Goal: Transaction & Acquisition: Download file/media

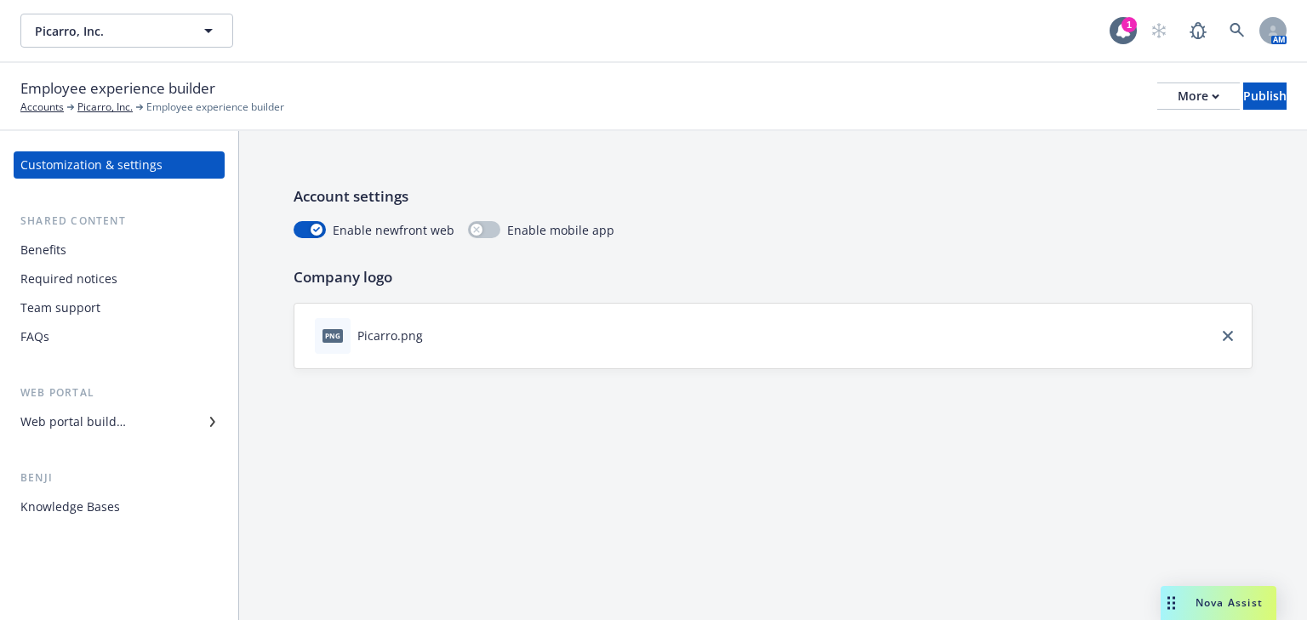
click at [44, 254] on div "Benefits" at bounding box center [43, 250] width 46 height 27
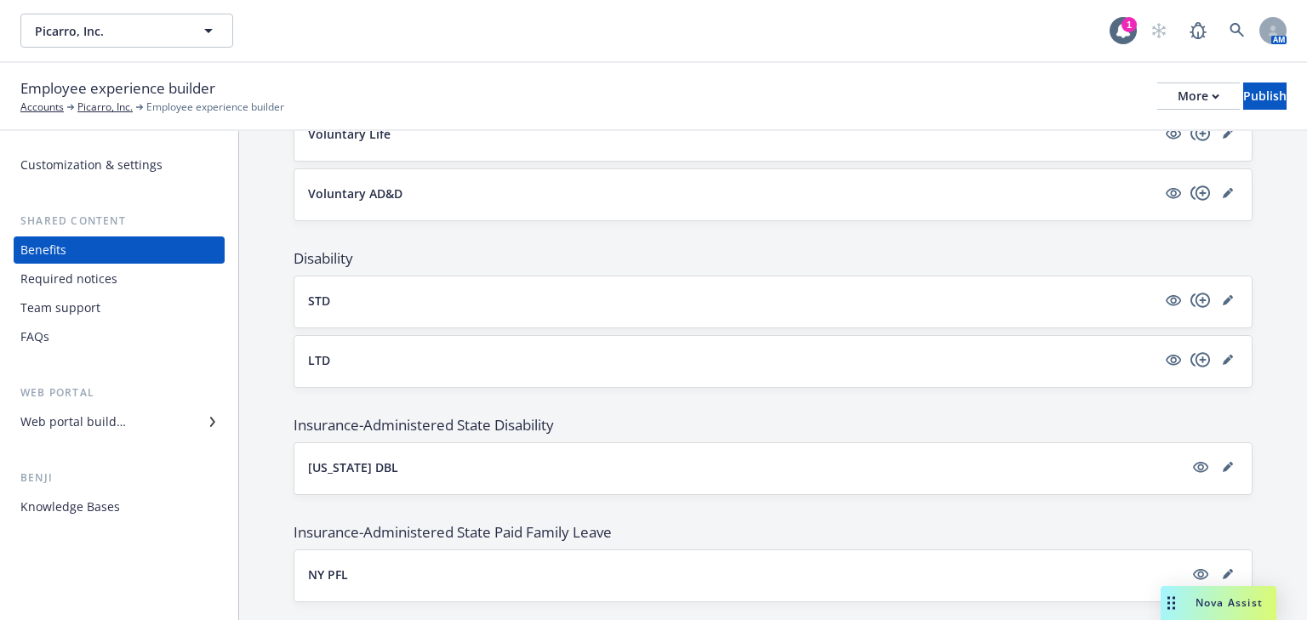
scroll to position [1361, 0]
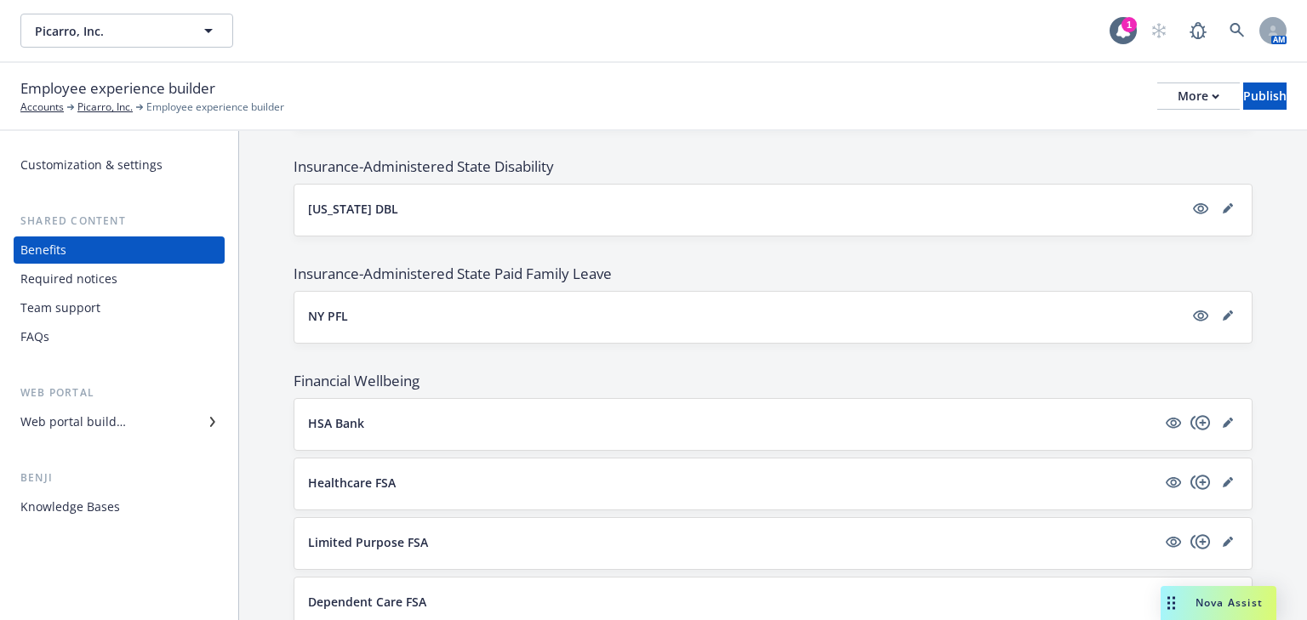
click at [78, 280] on div "Required notices" at bounding box center [68, 278] width 97 height 27
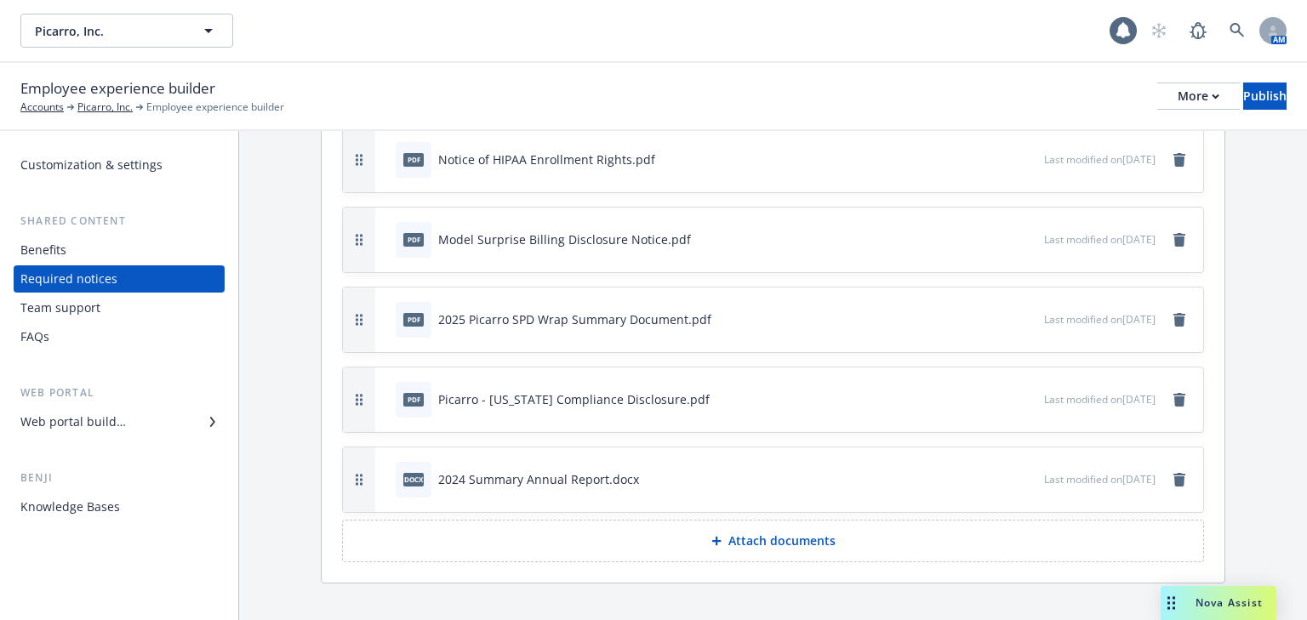
scroll to position [471, 0]
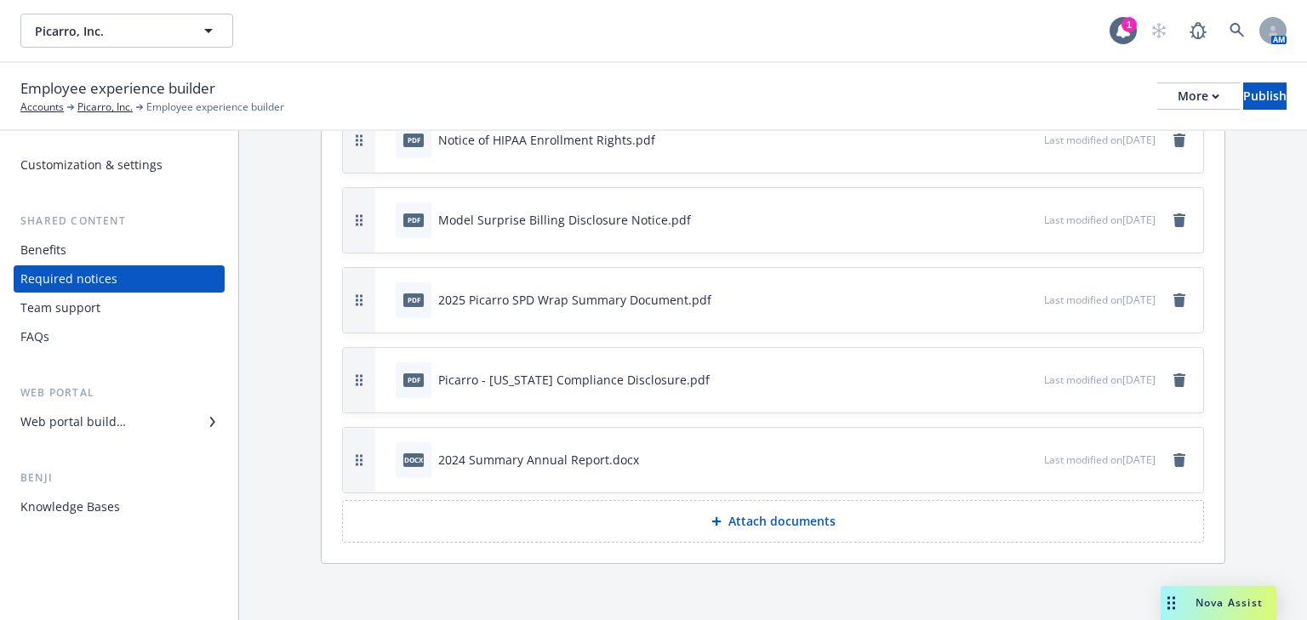
click at [800, 521] on p "Attach documents" at bounding box center [781, 521] width 107 height 17
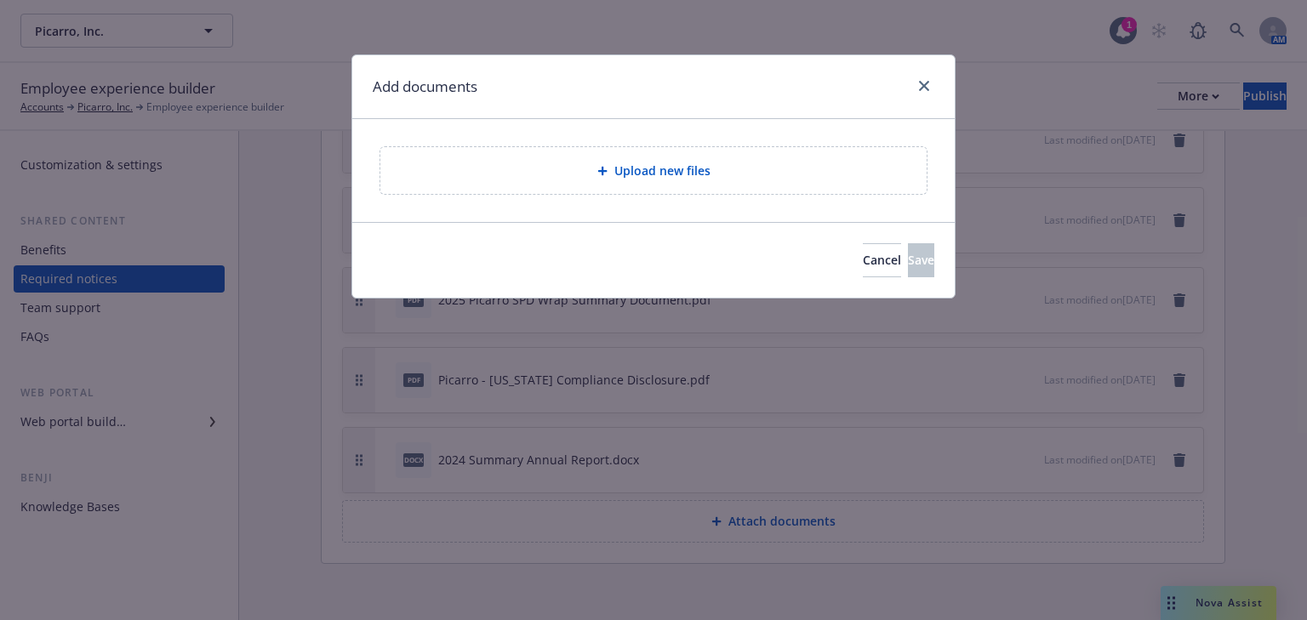
click at [636, 174] on span "Upload new files" at bounding box center [662, 171] width 96 height 18
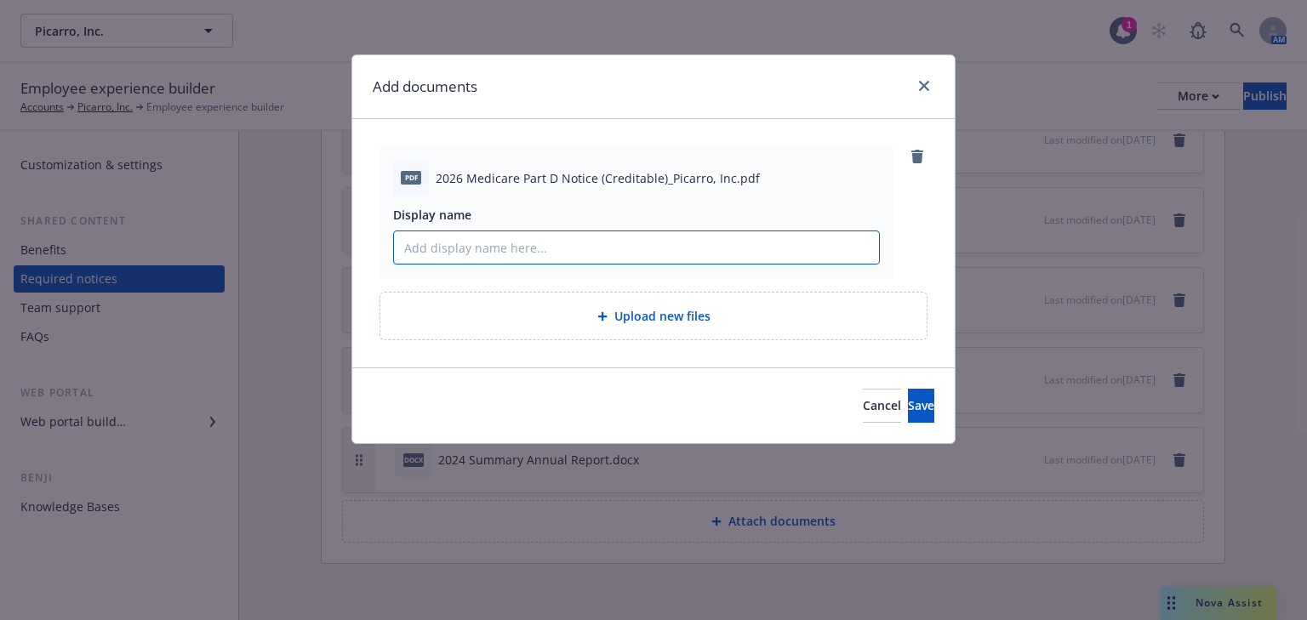
click at [456, 256] on input "Display name" at bounding box center [636, 247] width 485 height 32
type input "2026 Medicare Part D Notices (Creditable)_Picarro, Inc."
click at [908, 415] on button "Save" at bounding box center [921, 406] width 26 height 34
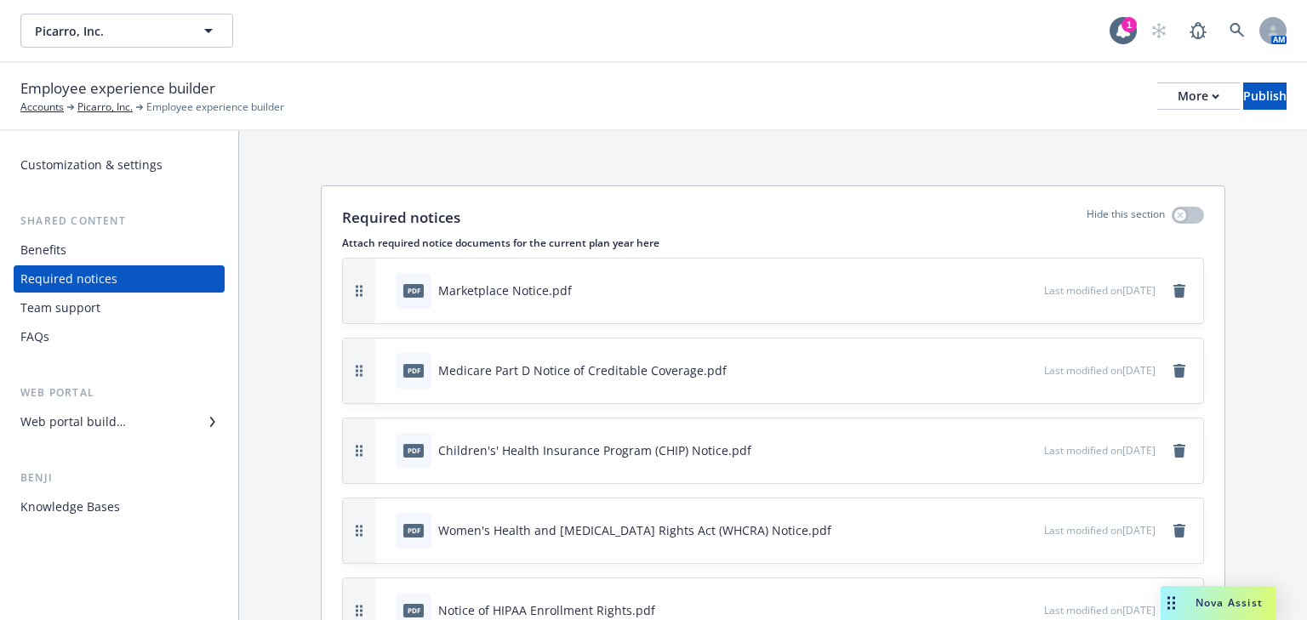
scroll to position [0, 0]
click at [1173, 370] on icon "remove" at bounding box center [1179, 371] width 12 height 14
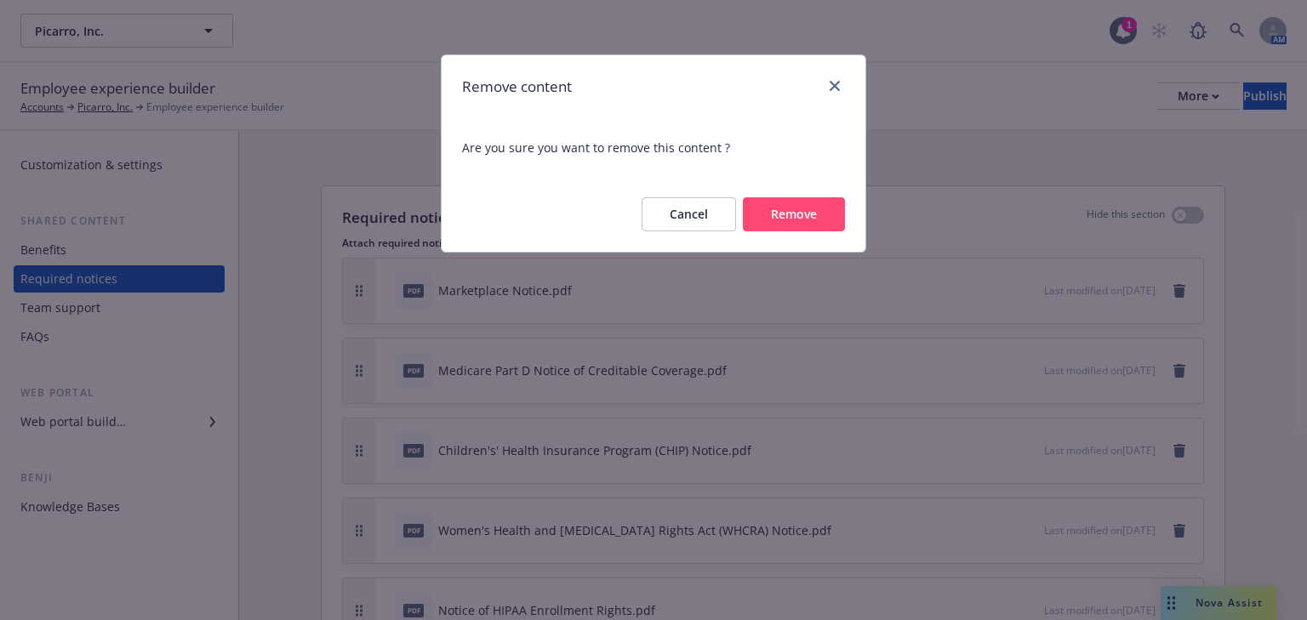
click at [769, 221] on button "Remove" at bounding box center [794, 214] width 102 height 34
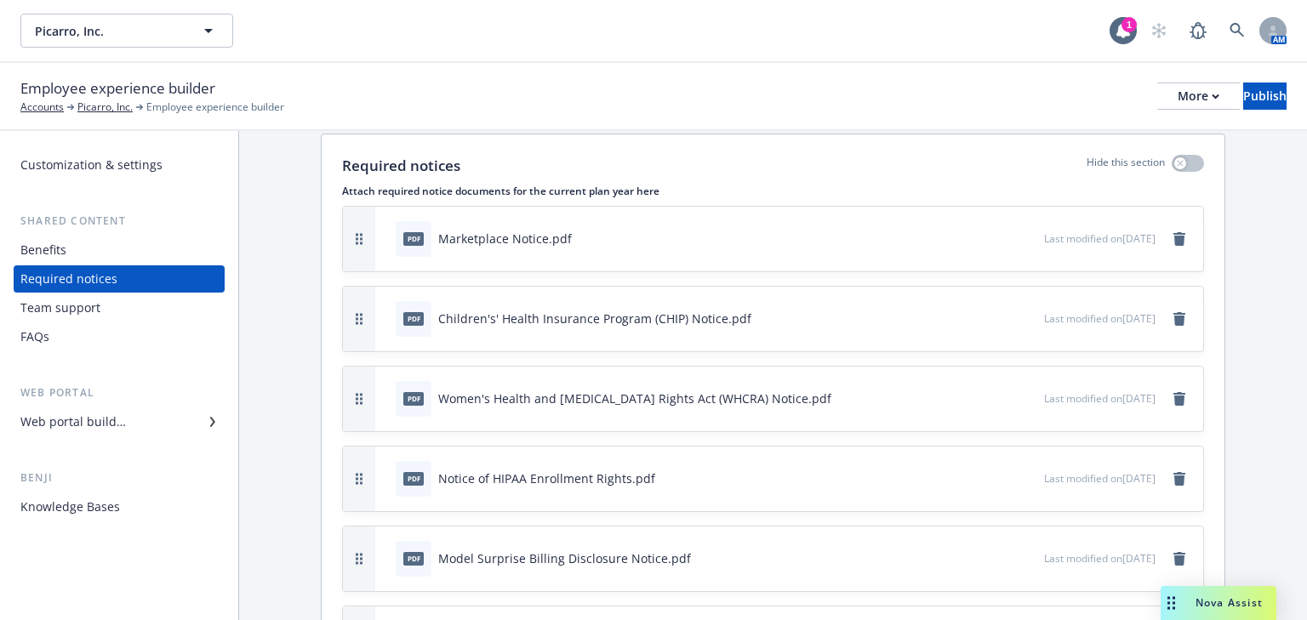
scroll to position [68, 0]
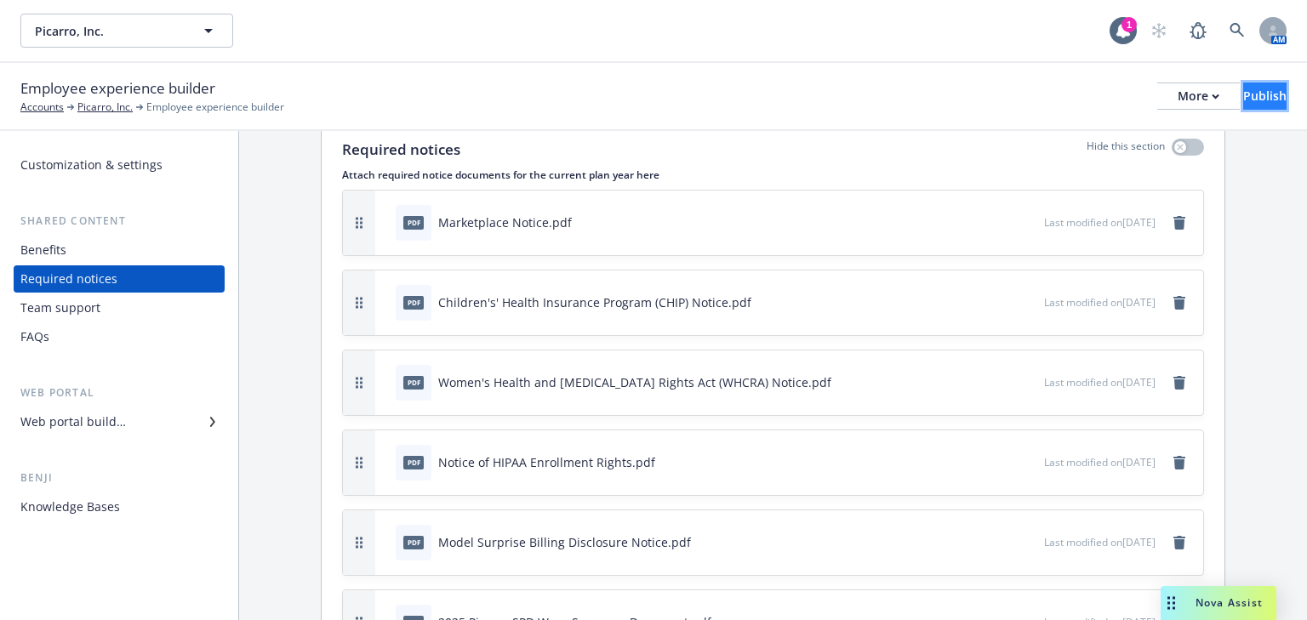
click at [1257, 103] on div "Publish" at bounding box center [1264, 96] width 43 height 26
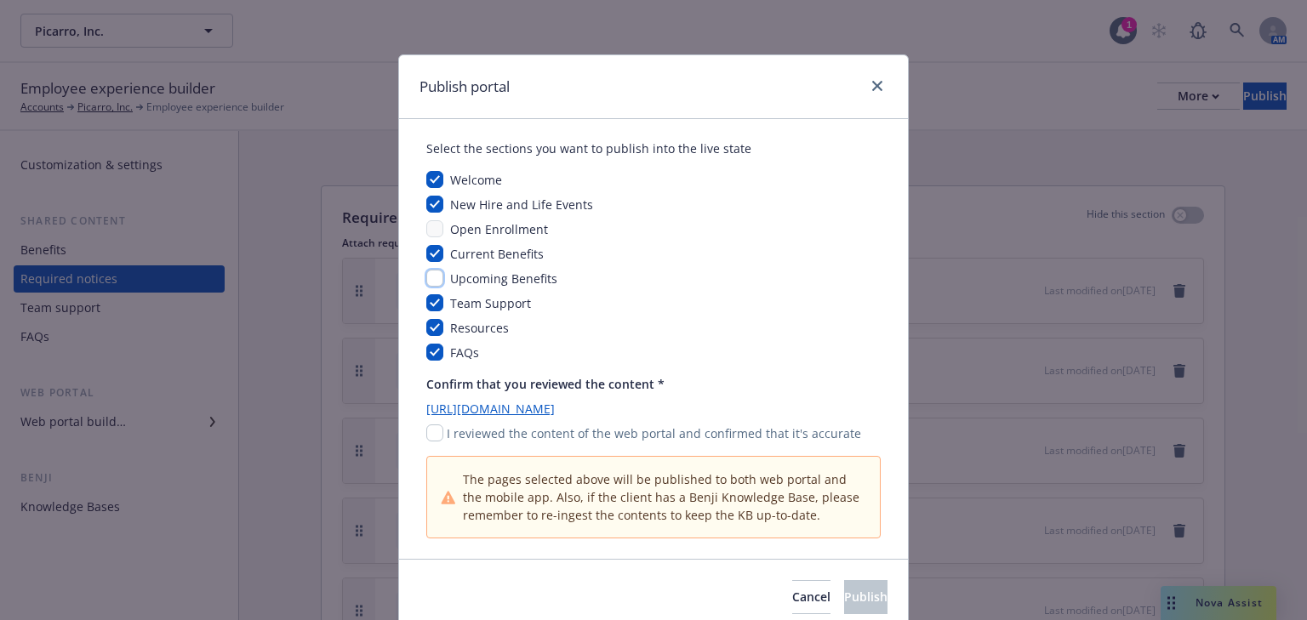
click at [436, 277] on input "checkbox" at bounding box center [434, 278] width 17 height 17
checkbox input "true"
click at [431, 438] on input "checkbox" at bounding box center [434, 433] width 17 height 17
checkbox input "true"
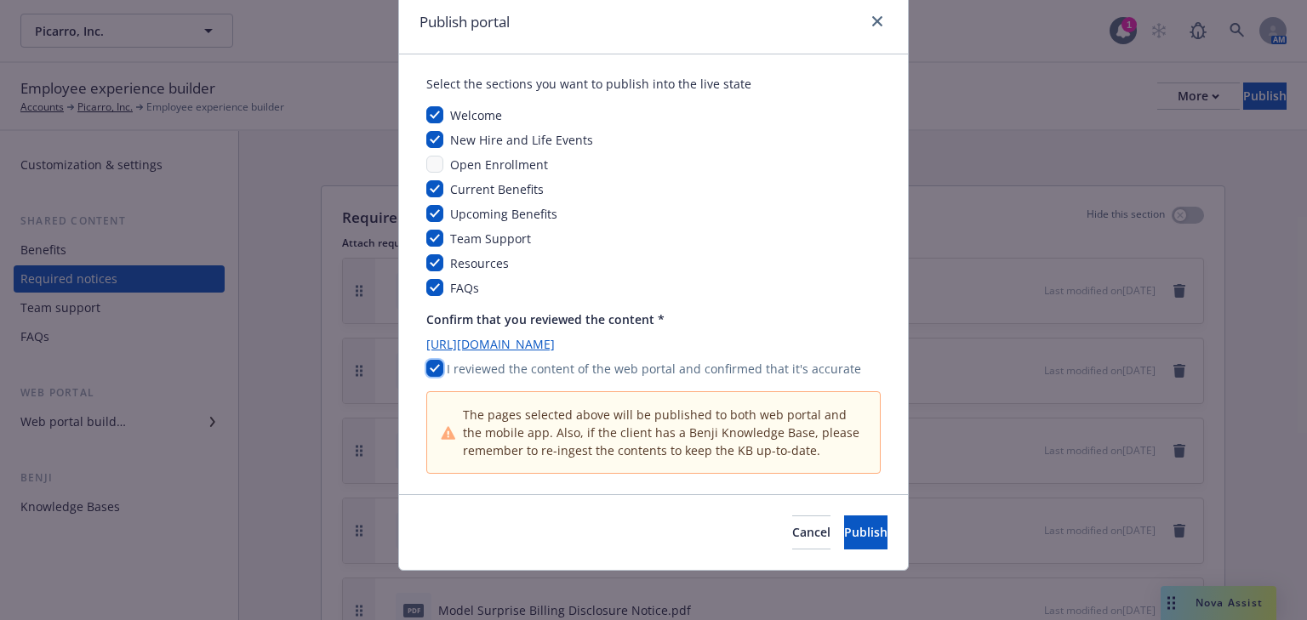
scroll to position [69, 0]
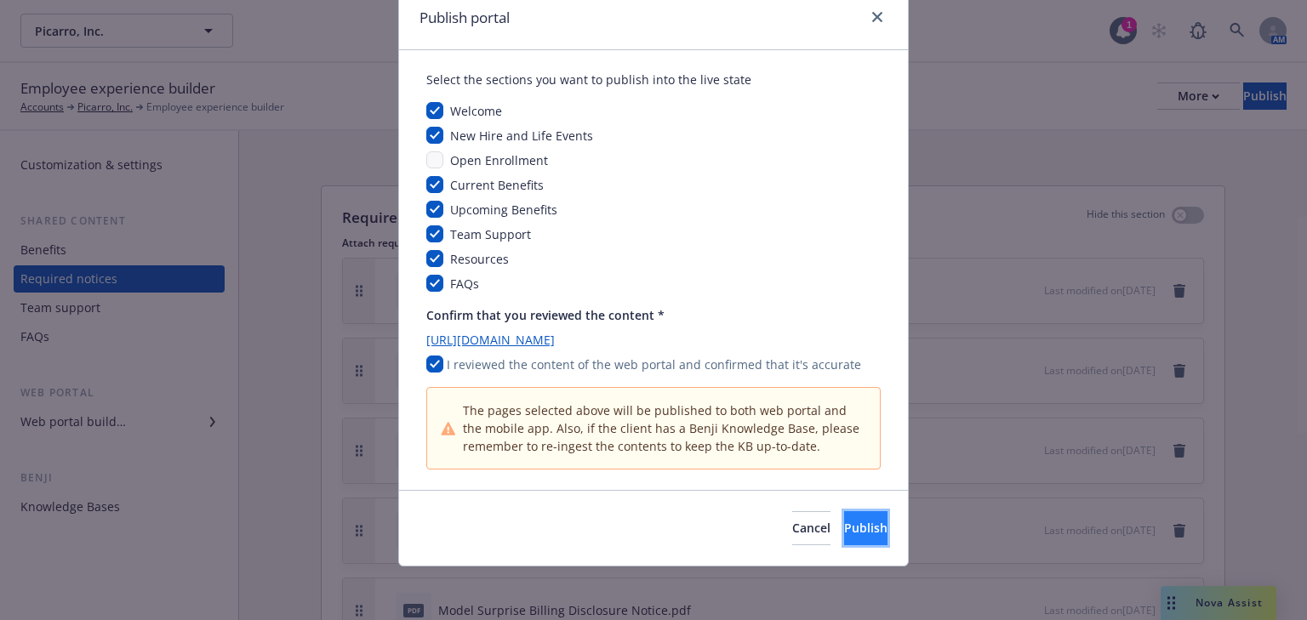
click at [844, 515] on button "Publish" at bounding box center [865, 528] width 43 height 34
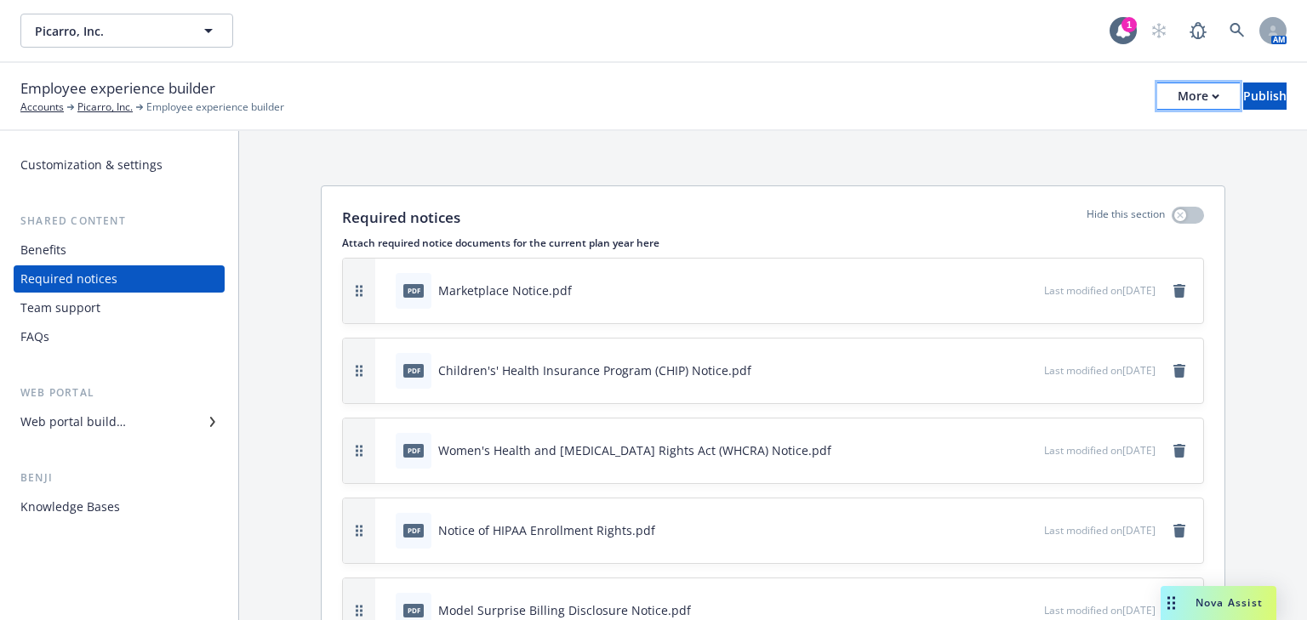
click at [1167, 99] on button "More" at bounding box center [1198, 96] width 83 height 27
click at [344, 136] on div "Required notices Hide this section Attach required notice documents for the cur…" at bounding box center [773, 613] width 1068 height 965
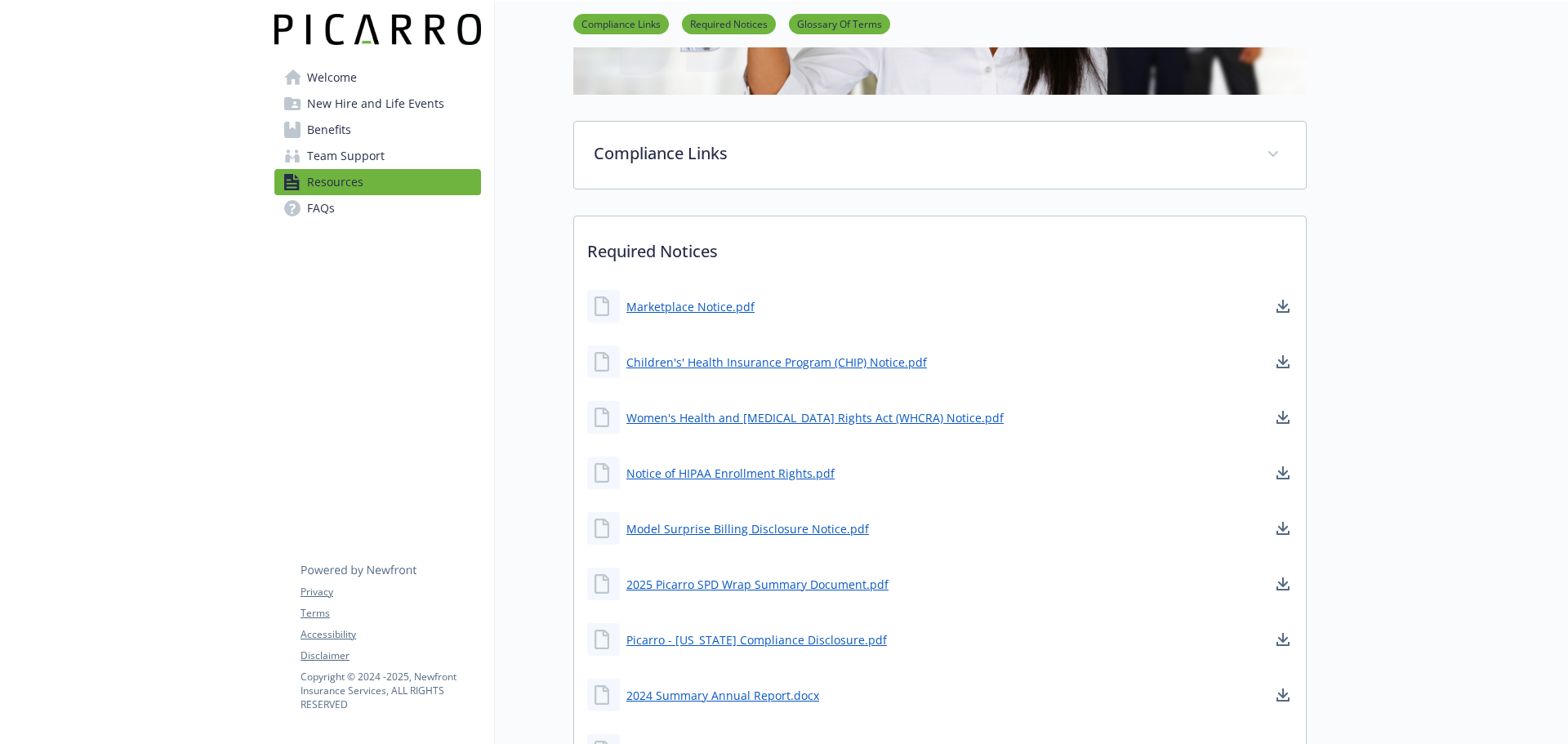
scroll to position [490, 0]
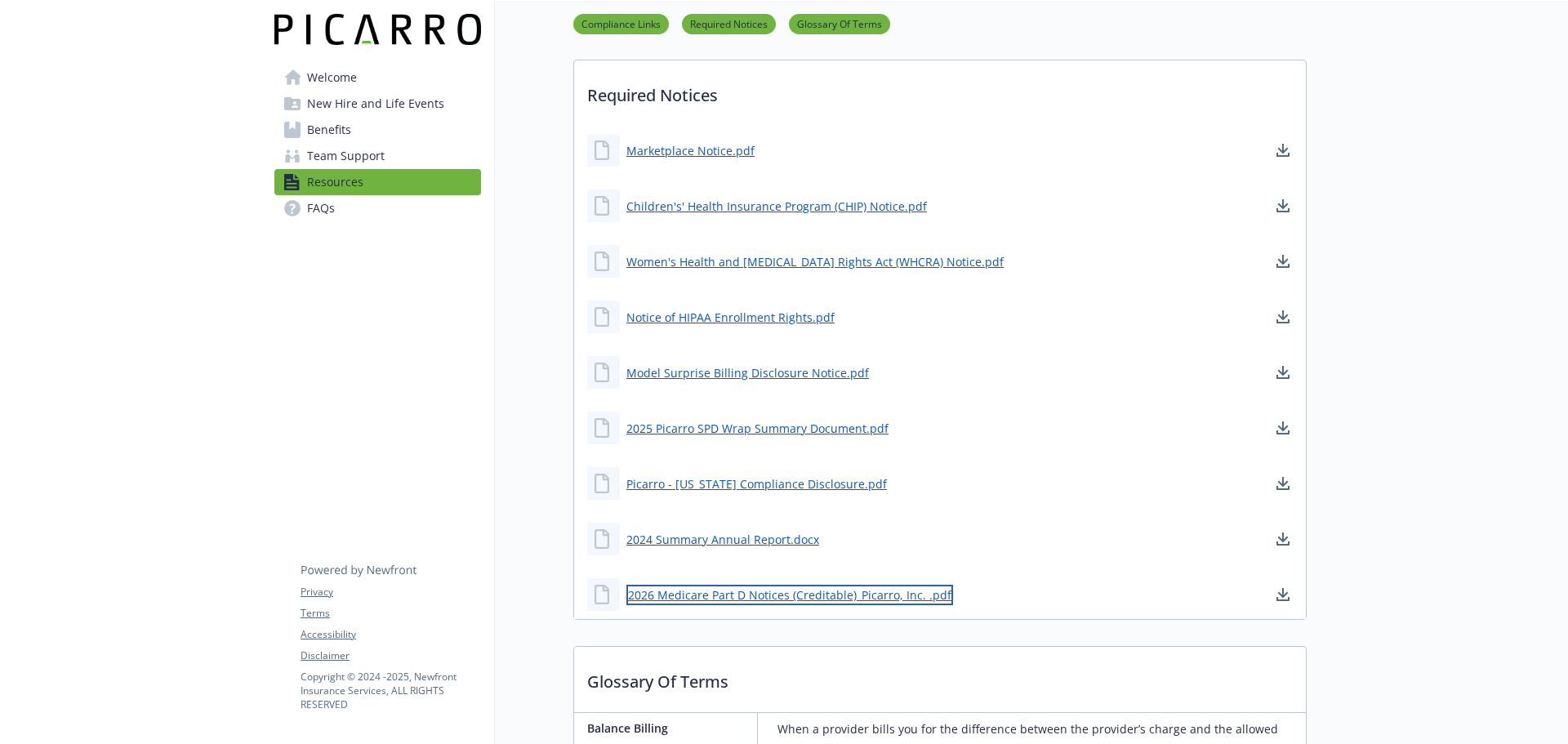
click at [748, 589] on link "2026 Medicare Part D Notices (Creditable)_Picarro, Inc. .pdf" at bounding box center [790, 594] width 326 height 20
